Goal: Task Accomplishment & Management: Manage account settings

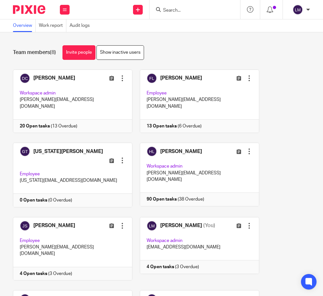
scroll to position [53, 0]
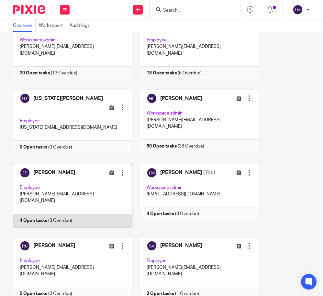
click at [64, 183] on link at bounding box center [68, 195] width 127 height 63
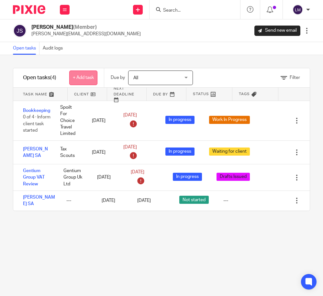
click at [87, 77] on link "+ Add task" at bounding box center [83, 77] width 28 height 15
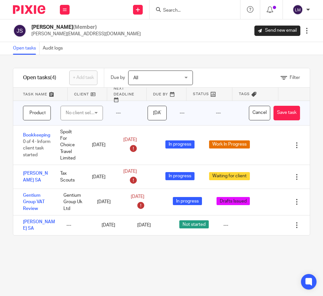
scroll to position [0, 20]
type input "Home of Products"
click at [96, 112] on div "No client selected" at bounding box center [81, 113] width 42 height 15
type input "Tax"
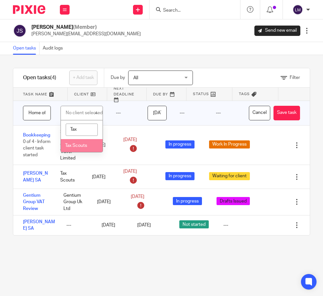
click at [82, 146] on span "Tax Scouts" at bounding box center [76, 145] width 22 height 5
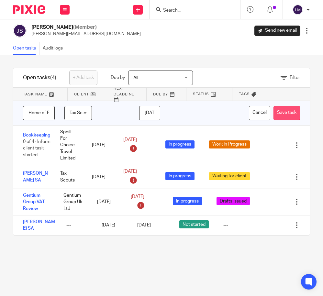
click at [282, 111] on button "Save task" at bounding box center [286, 113] width 27 height 15
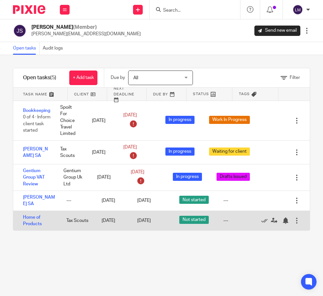
click at [296, 221] on div at bounding box center [296, 220] width 6 height 6
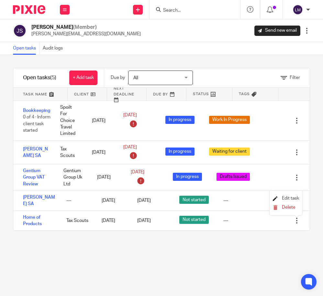
click at [285, 197] on span "Edit task" at bounding box center [290, 198] width 17 height 5
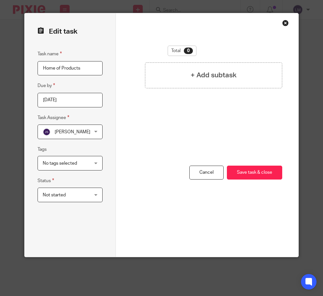
click at [95, 163] on div "No tags selected" at bounding box center [69, 163] width 65 height 15
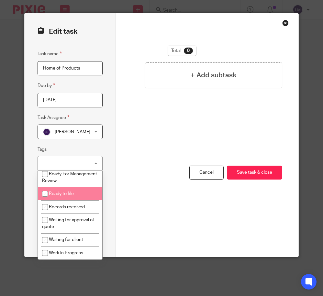
scroll to position [33, 0]
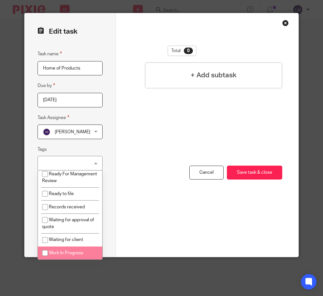
click at [46, 251] on input "checkbox" at bounding box center [45, 253] width 12 height 12
checkbox input "true"
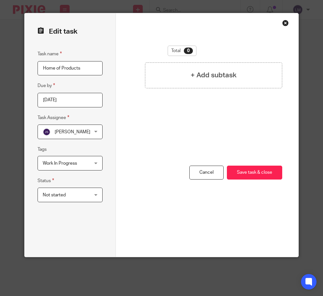
click at [115, 219] on div "Edit task Task name Home of Products Due by 2025-09-26 Task Assignee James Sali…" at bounding box center [70, 134] width 91 height 243
click at [95, 193] on div "Not started Not started" at bounding box center [69, 194] width 65 height 15
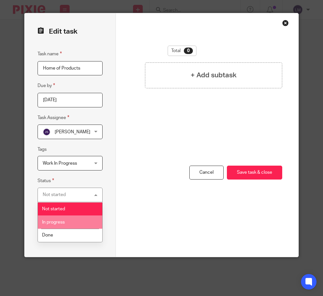
click at [69, 221] on li "In progress" at bounding box center [70, 221] width 64 height 13
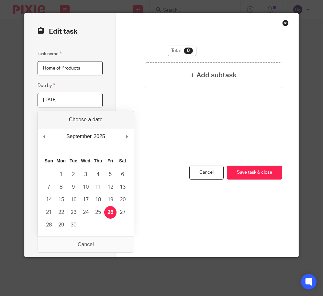
click at [89, 100] on input "2025-09-26" at bounding box center [69, 100] width 65 height 15
type input "2025-09-29"
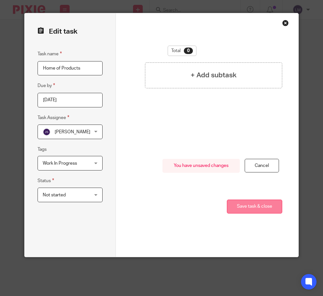
click at [255, 206] on button "Save task & close" at bounding box center [254, 206] width 55 height 14
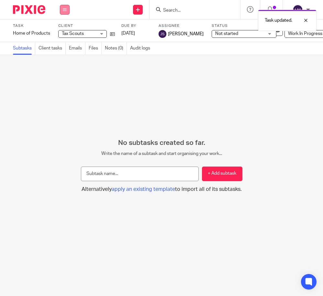
click at [66, 9] on icon at bounding box center [65, 10] width 4 height 4
click at [60, 59] on link "Team" at bounding box center [61, 58] width 11 height 5
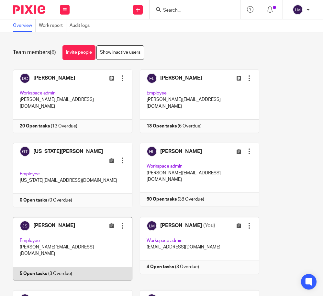
click at [90, 235] on link at bounding box center [68, 248] width 127 height 63
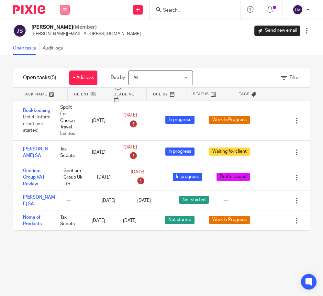
click at [65, 11] on icon at bounding box center [65, 10] width 4 height 4
click at [65, 58] on link "Team" at bounding box center [61, 58] width 11 height 5
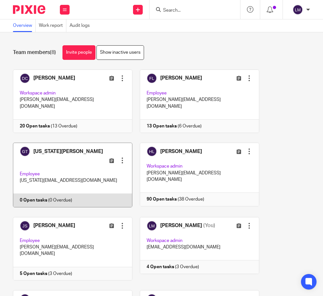
click at [48, 167] on link at bounding box center [68, 175] width 127 height 65
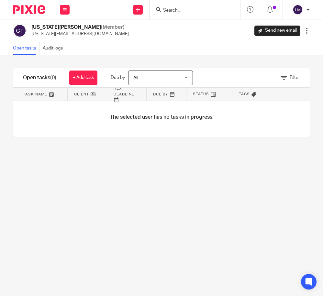
click at [190, 8] on input "Search" at bounding box center [191, 11] width 58 height 6
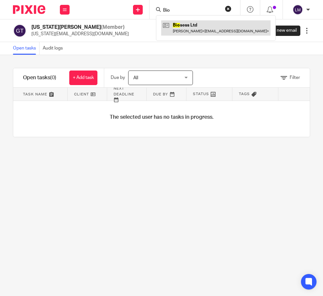
type input "Bio"
click at [200, 29] on link at bounding box center [215, 27] width 109 height 15
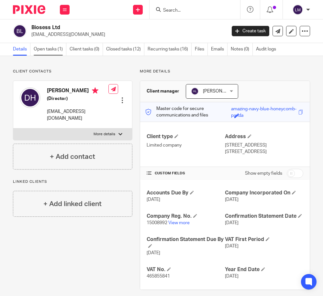
click at [56, 49] on link "Open tasks (1)" at bounding box center [50, 49] width 33 height 13
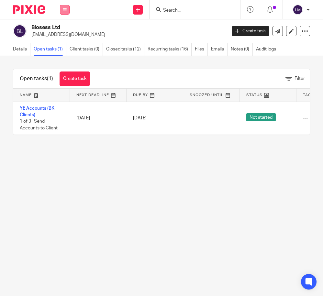
click at [64, 10] on icon at bounding box center [65, 10] width 4 height 4
click at [64, 56] on link "Team" at bounding box center [61, 58] width 11 height 5
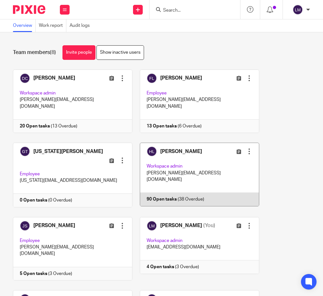
click at [180, 159] on link at bounding box center [195, 175] width 127 height 65
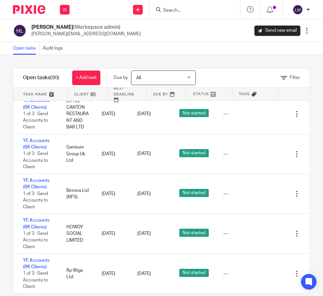
scroll to position [11, 0]
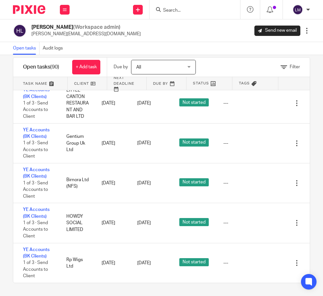
click at [194, 9] on input "Search" at bounding box center [191, 11] width 58 height 6
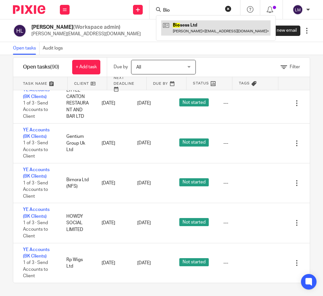
type input "Bio"
click at [191, 30] on link at bounding box center [215, 27] width 109 height 15
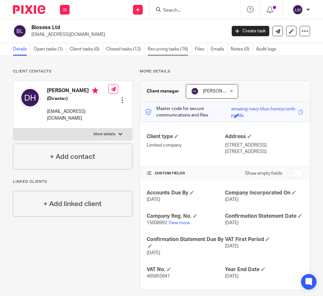
click at [159, 50] on link "Recurring tasks (16)" at bounding box center [169, 49] width 44 height 13
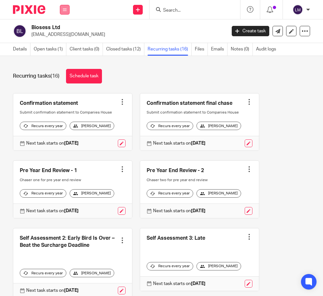
click at [65, 10] on icon at bounding box center [65, 10] width 4 height 4
click at [62, 55] on li "Team" at bounding box center [64, 58] width 17 height 9
click at [63, 57] on link "Team" at bounding box center [61, 58] width 11 height 5
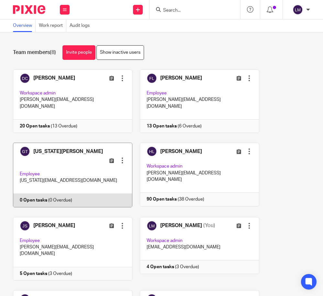
click at [77, 161] on link at bounding box center [68, 175] width 127 height 65
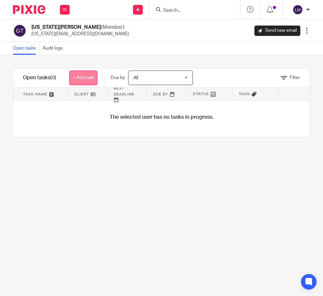
click at [82, 74] on link "+ Add task" at bounding box center [83, 77] width 28 height 15
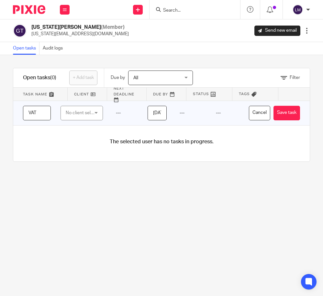
type input "VAT"
click at [85, 112] on div "No client selected" at bounding box center [80, 113] width 29 height 14
type input "Bio"
click at [80, 142] on li "Biosess Ltd" at bounding box center [81, 145] width 41 height 13
click at [288, 112] on button "Save task" at bounding box center [286, 113] width 27 height 15
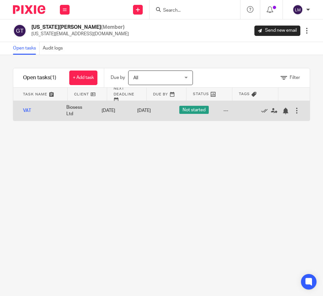
click at [296, 110] on div at bounding box center [296, 110] width 6 height 6
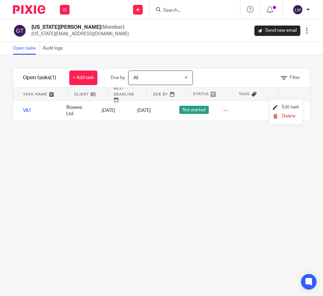
click at [293, 107] on span "Edit task" at bounding box center [290, 107] width 17 height 5
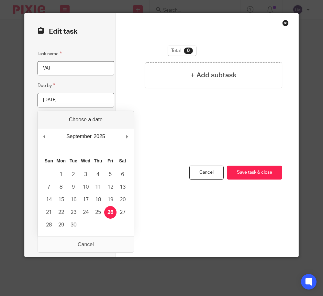
click at [97, 98] on input "[DATE]" at bounding box center [75, 100] width 77 height 15
type input "[DATE]"
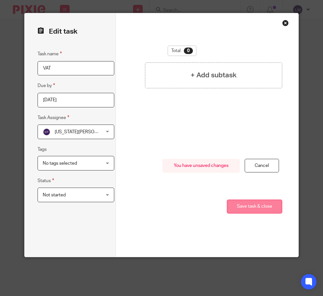
click at [260, 207] on button "Save task & close" at bounding box center [254, 206] width 55 height 14
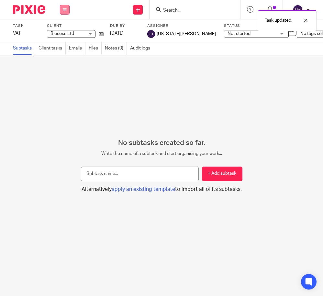
click at [66, 9] on icon at bounding box center [65, 10] width 4 height 4
click at [61, 56] on link "Team" at bounding box center [61, 58] width 11 height 5
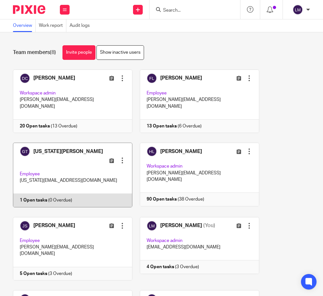
click at [69, 167] on link at bounding box center [68, 175] width 127 height 65
